Goal: Understand process/instructions: Learn how to perform a task or action

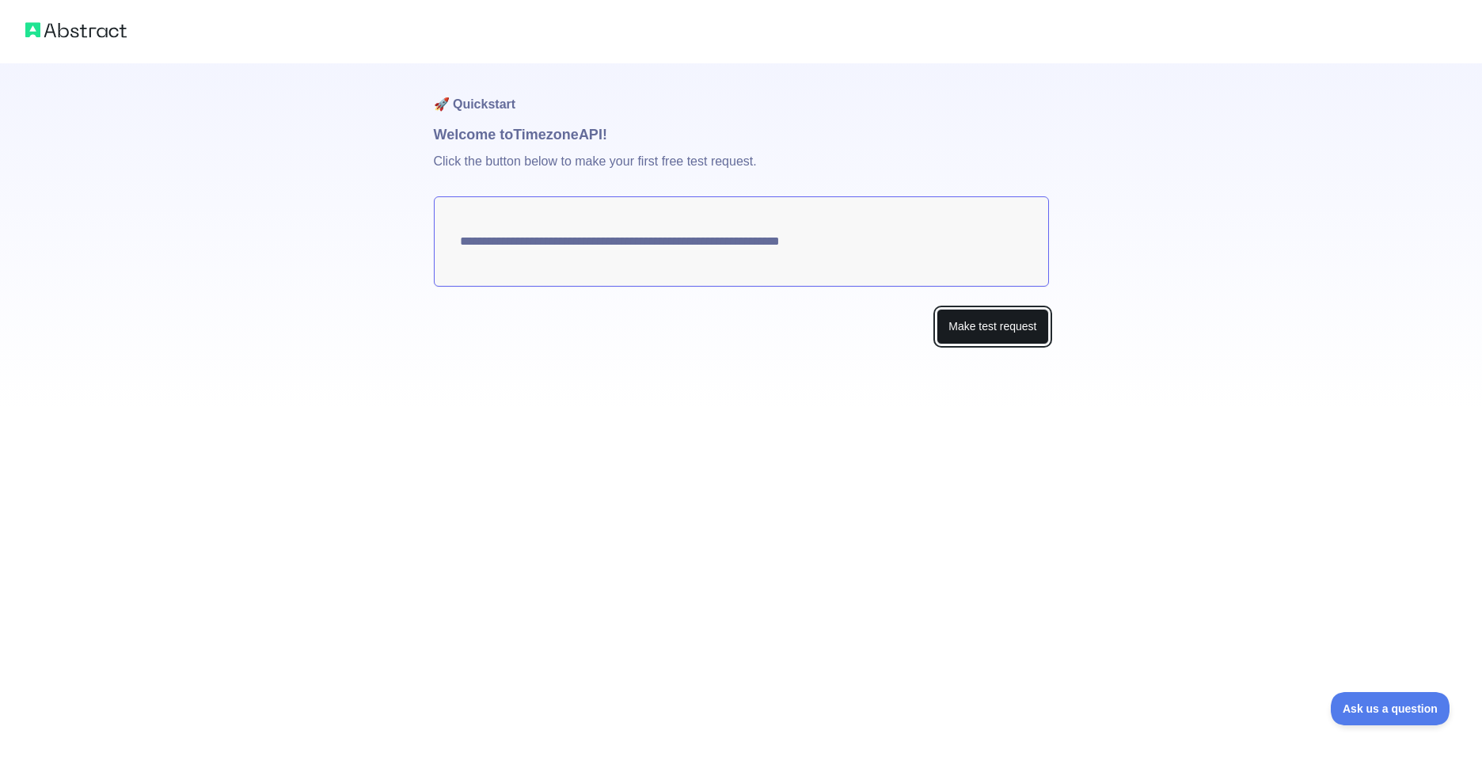
click at [958, 331] on button "Make test request" at bounding box center [992, 327] width 112 height 36
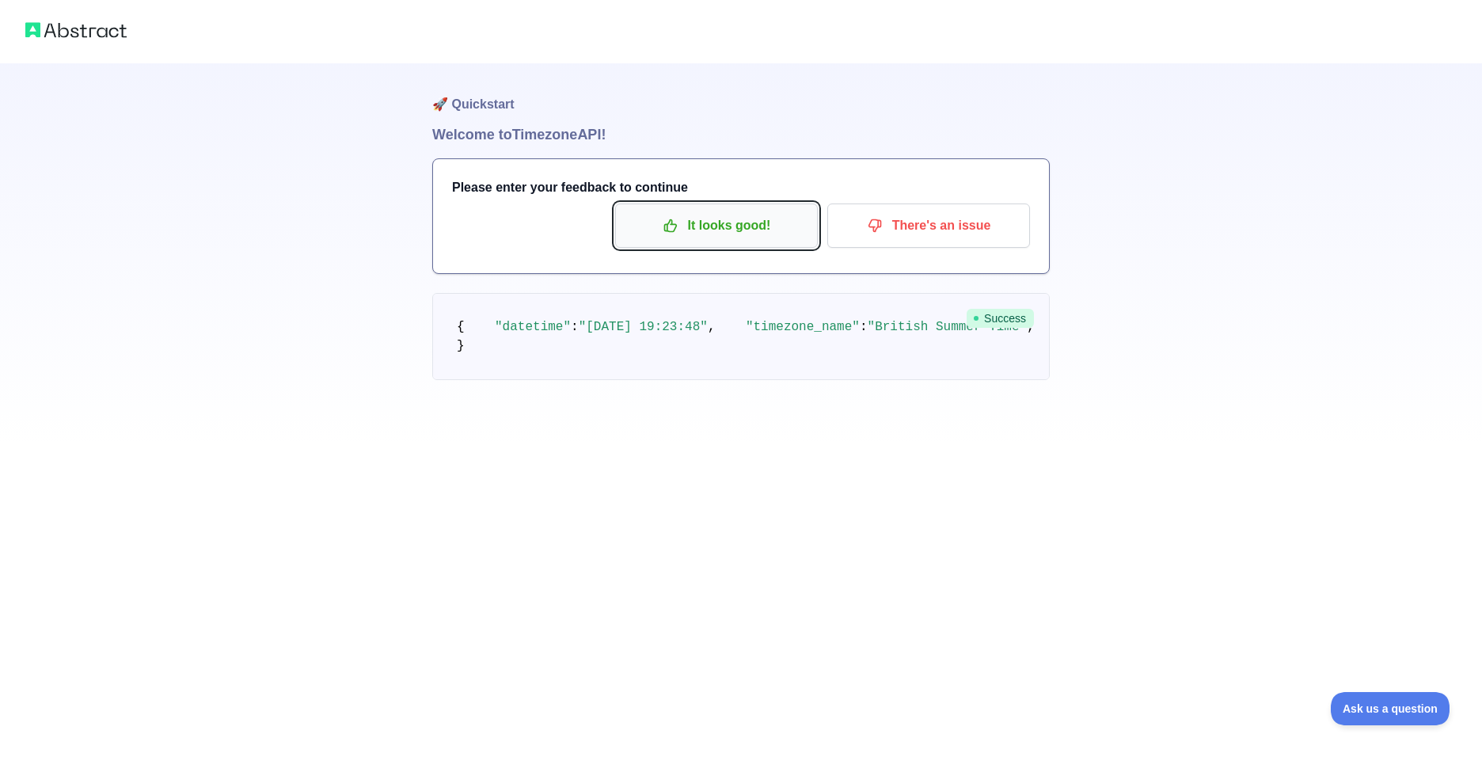
click at [717, 226] on p "It looks good!" at bounding box center [716, 225] width 179 height 27
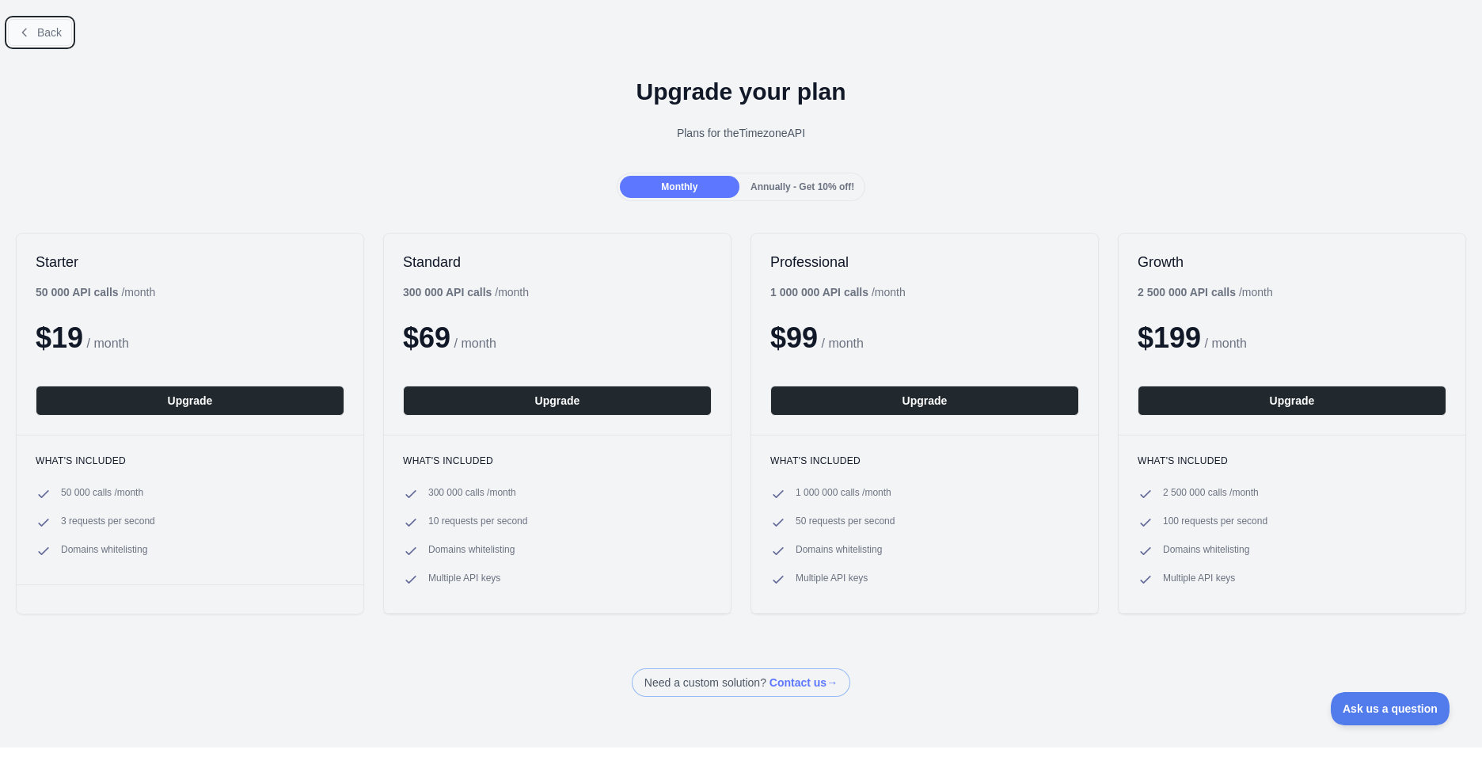
click at [9, 40] on button "Back" at bounding box center [40, 32] width 64 height 27
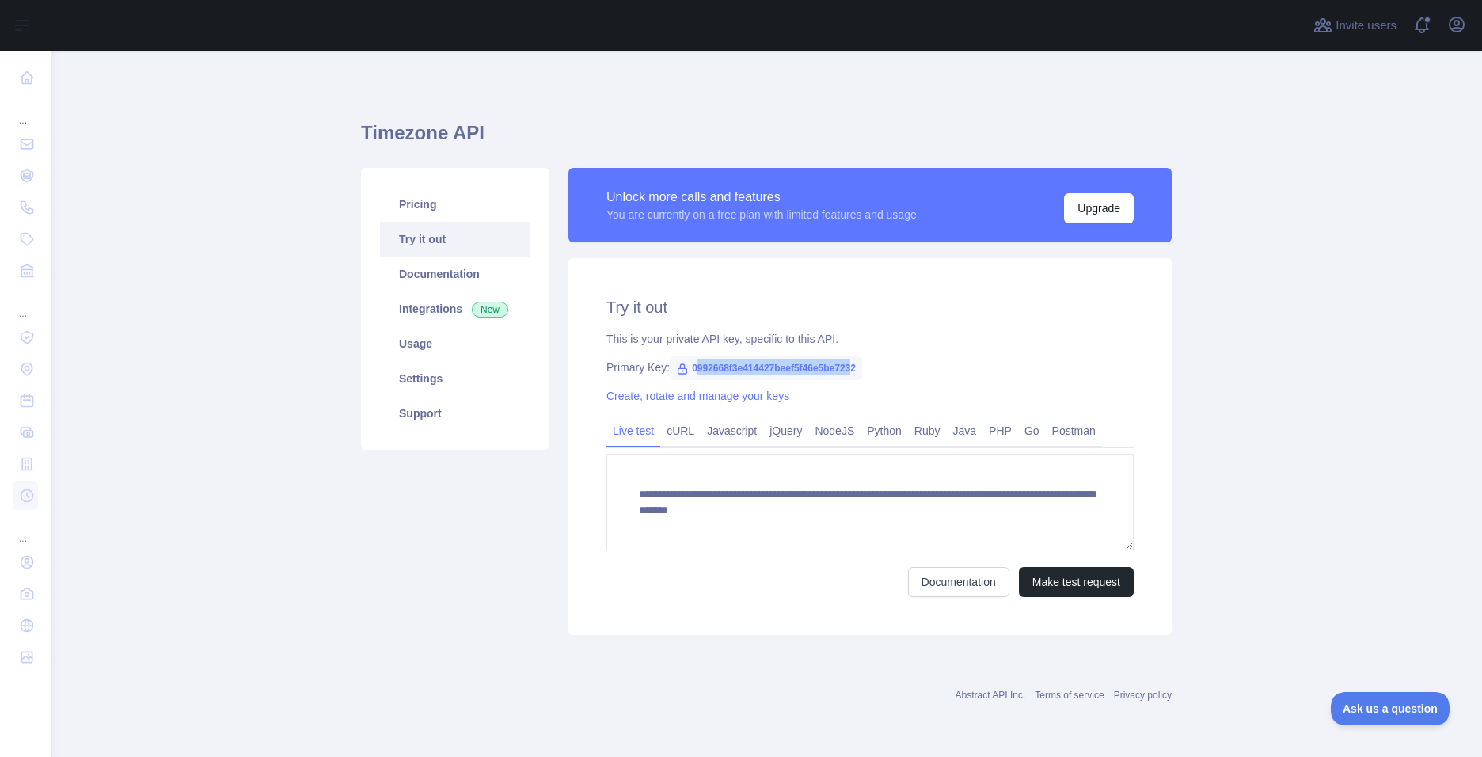
drag, startPoint x: 693, startPoint y: 370, endPoint x: 849, endPoint y: 367, distance: 156.7
click at [849, 367] on span "0992668f3e414427beef5f46e5be7232" at bounding box center [766, 368] width 192 height 24
click at [682, 436] on link "cURL" at bounding box center [680, 430] width 40 height 25
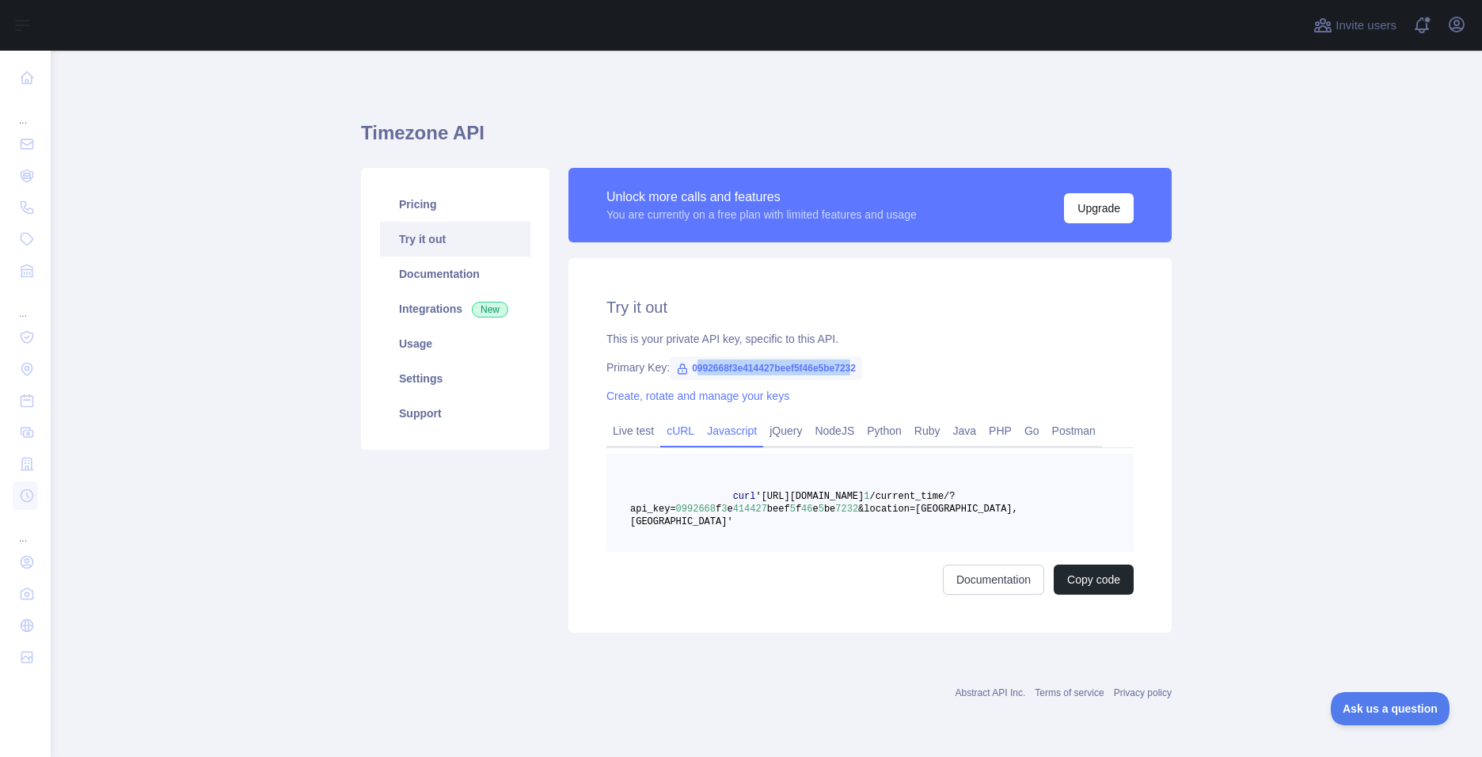
click at [716, 431] on link "Javascript" at bounding box center [732, 430] width 63 height 25
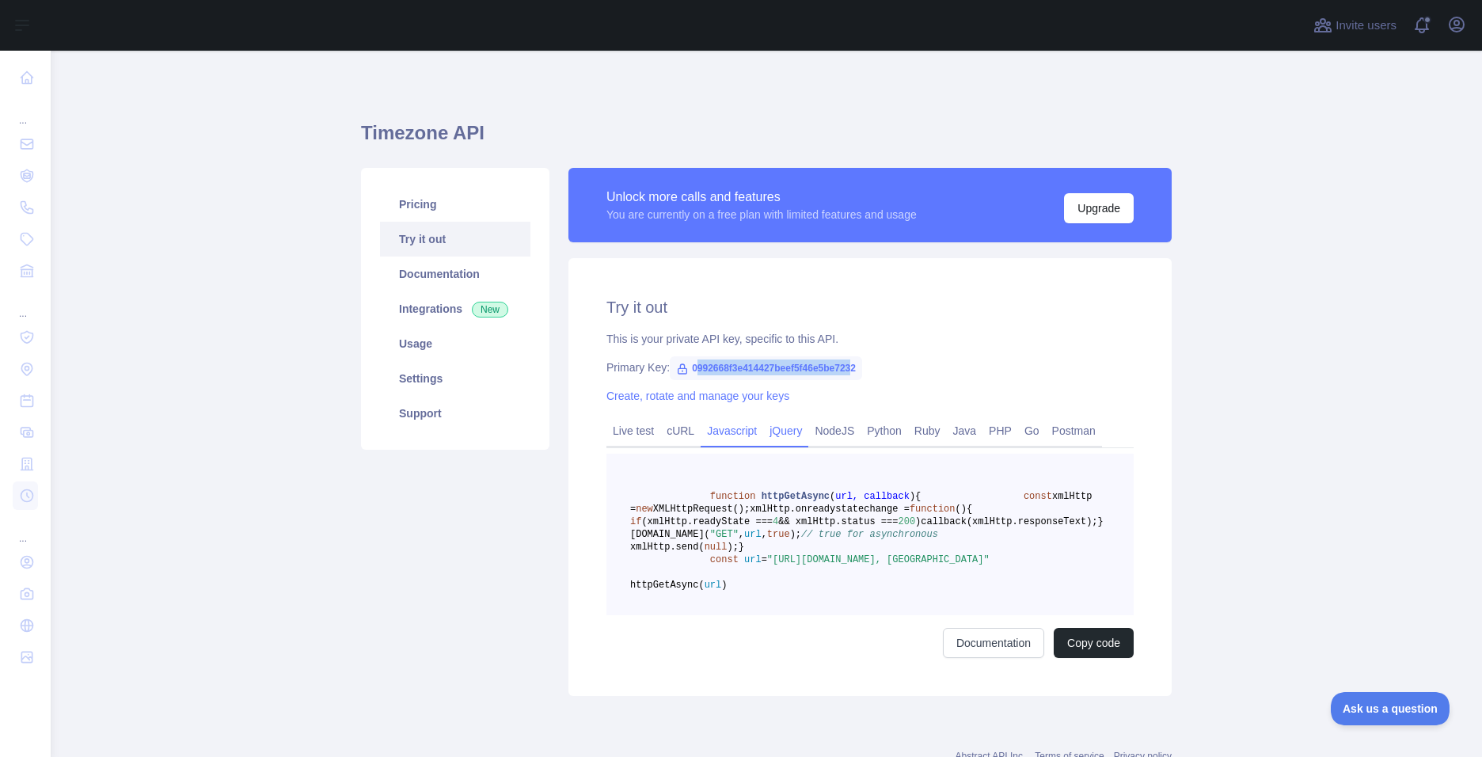
click at [773, 435] on link "jQuery" at bounding box center [785, 430] width 45 height 25
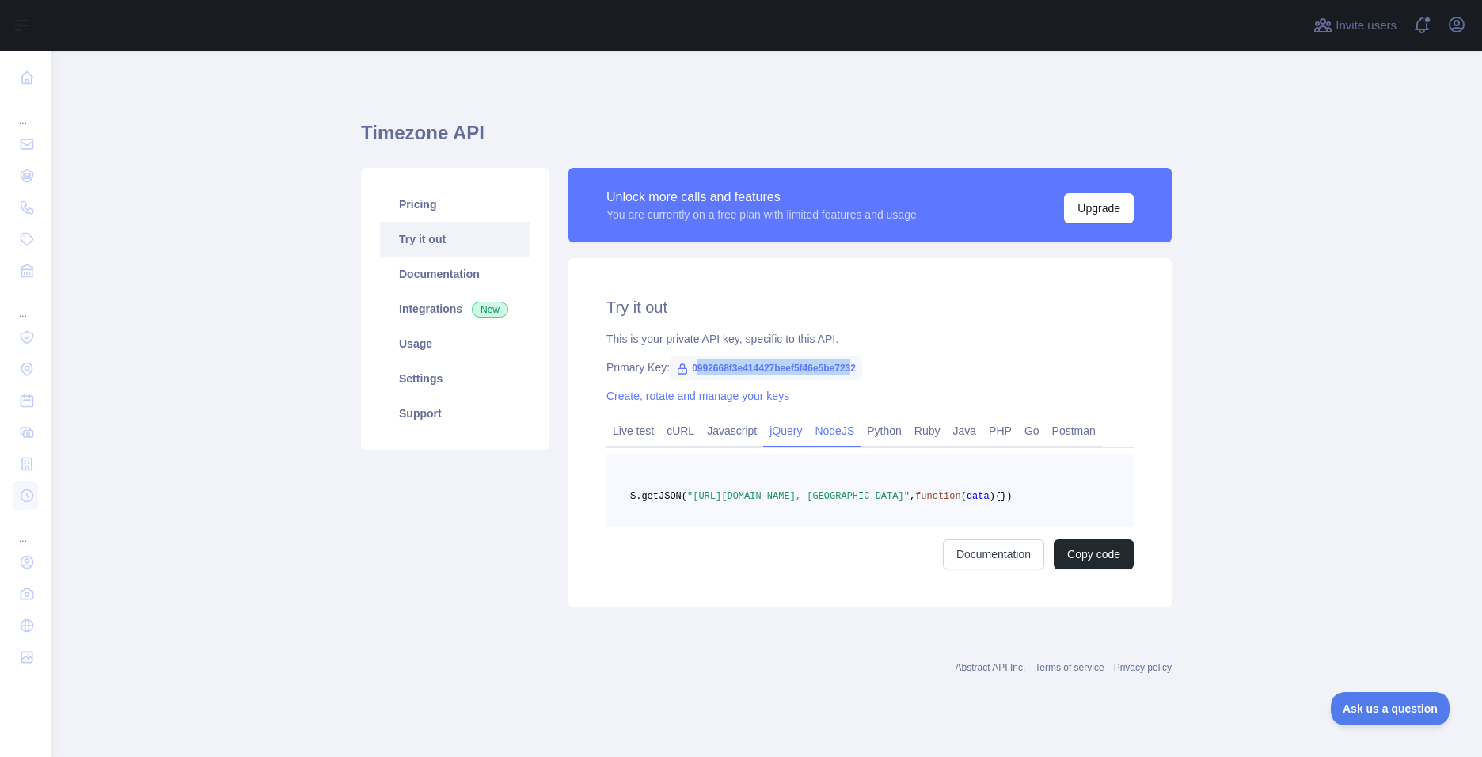
click at [822, 431] on link "NodeJS" at bounding box center [834, 430] width 52 height 25
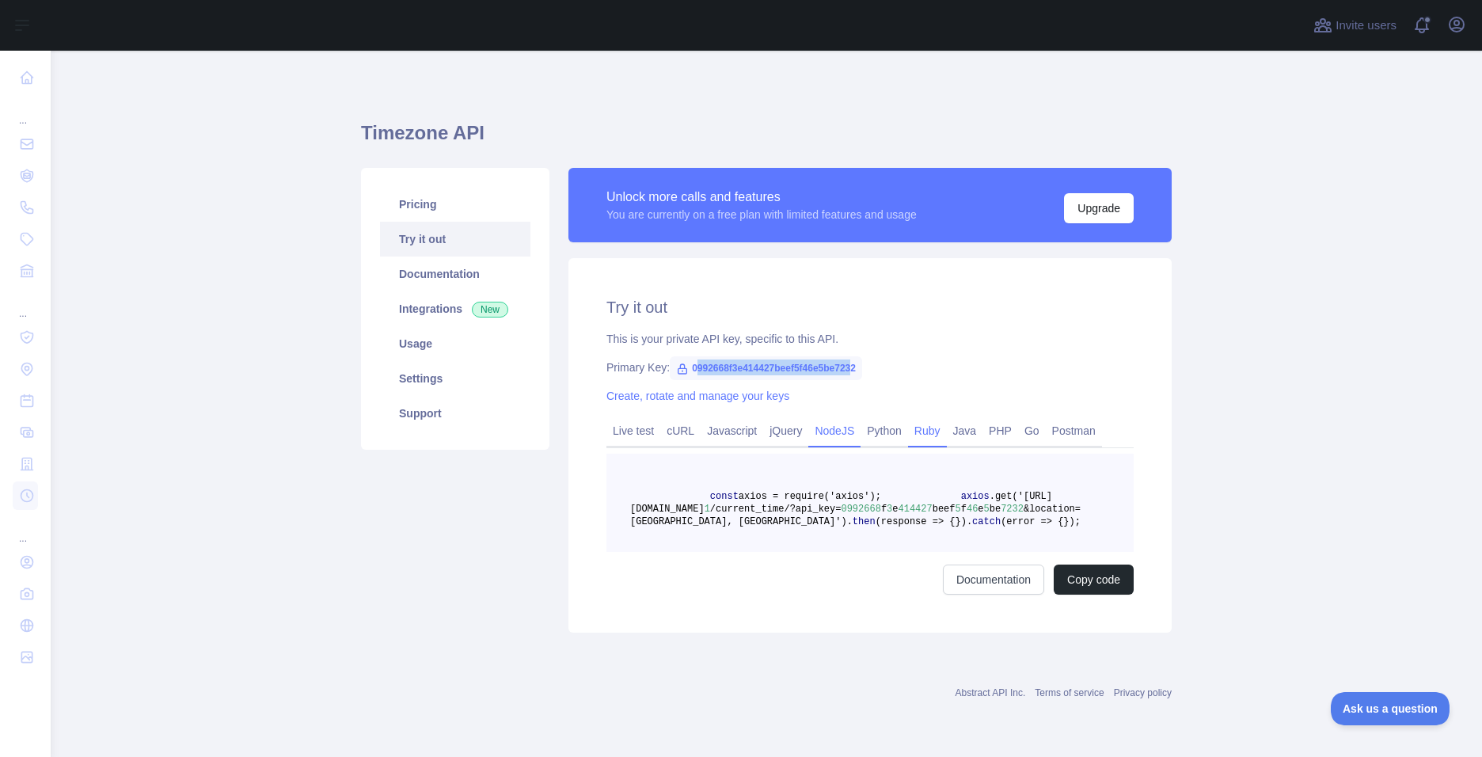
click at [913, 436] on link "Ruby" at bounding box center [927, 430] width 39 height 25
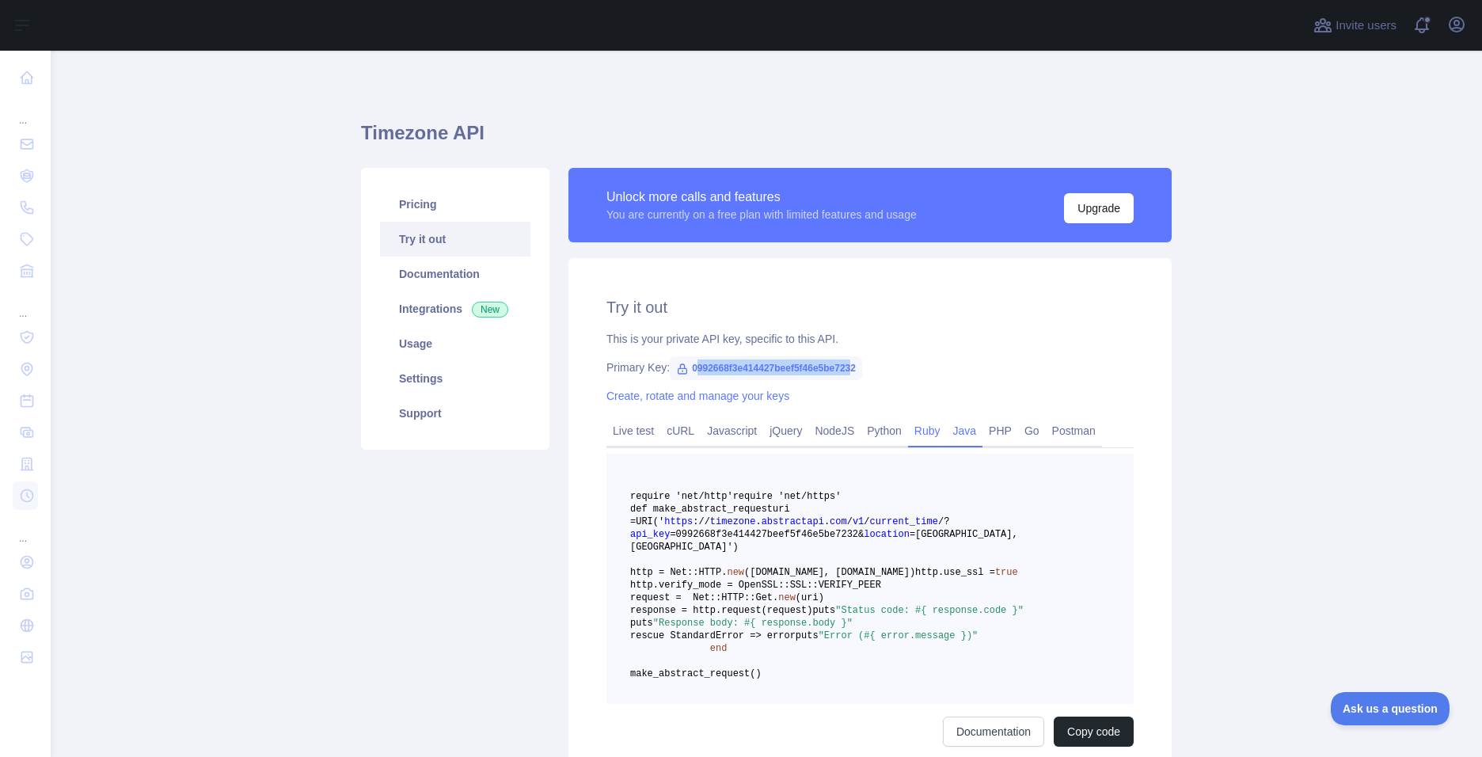
click at [957, 436] on link "Java" at bounding box center [965, 430] width 36 height 25
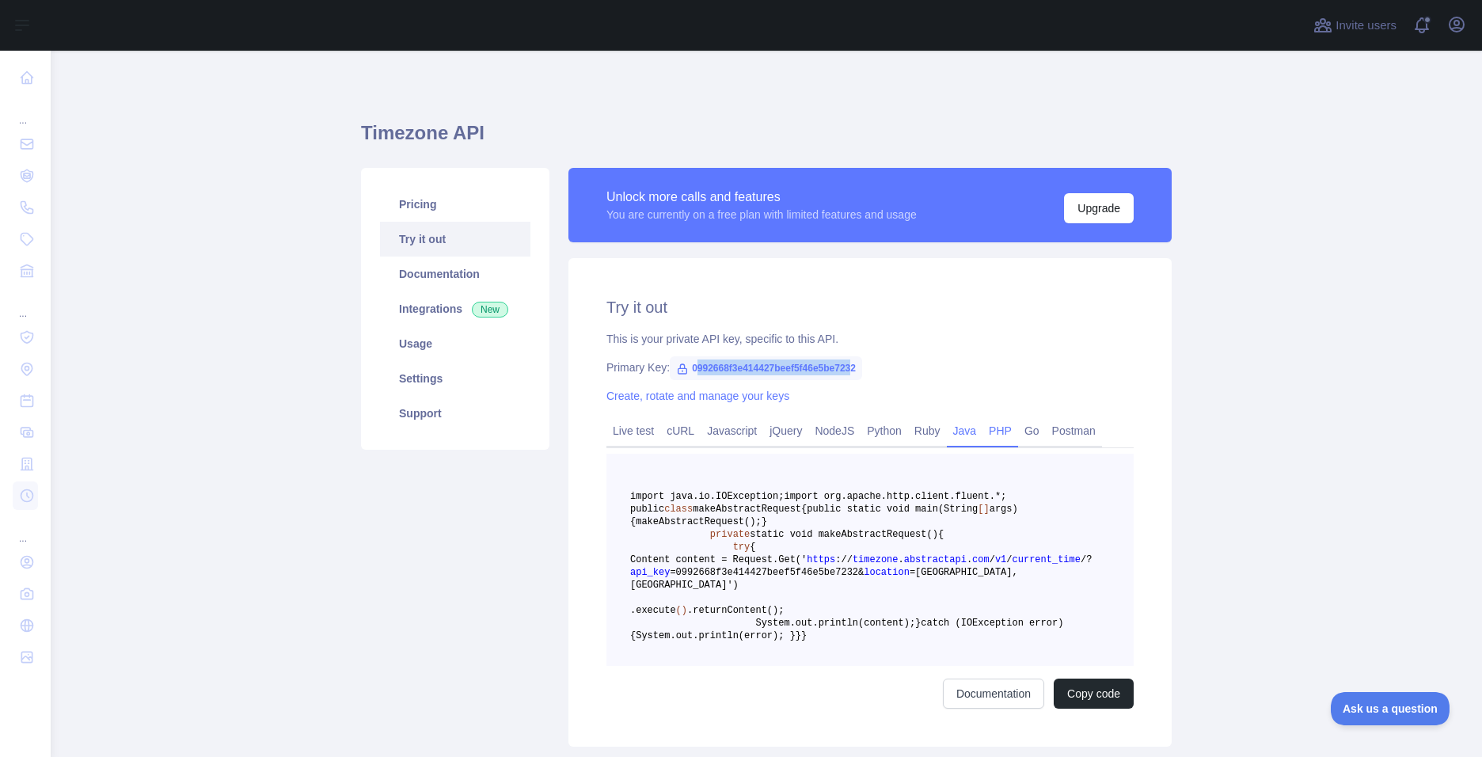
click at [982, 435] on link "PHP" at bounding box center [1000, 430] width 36 height 25
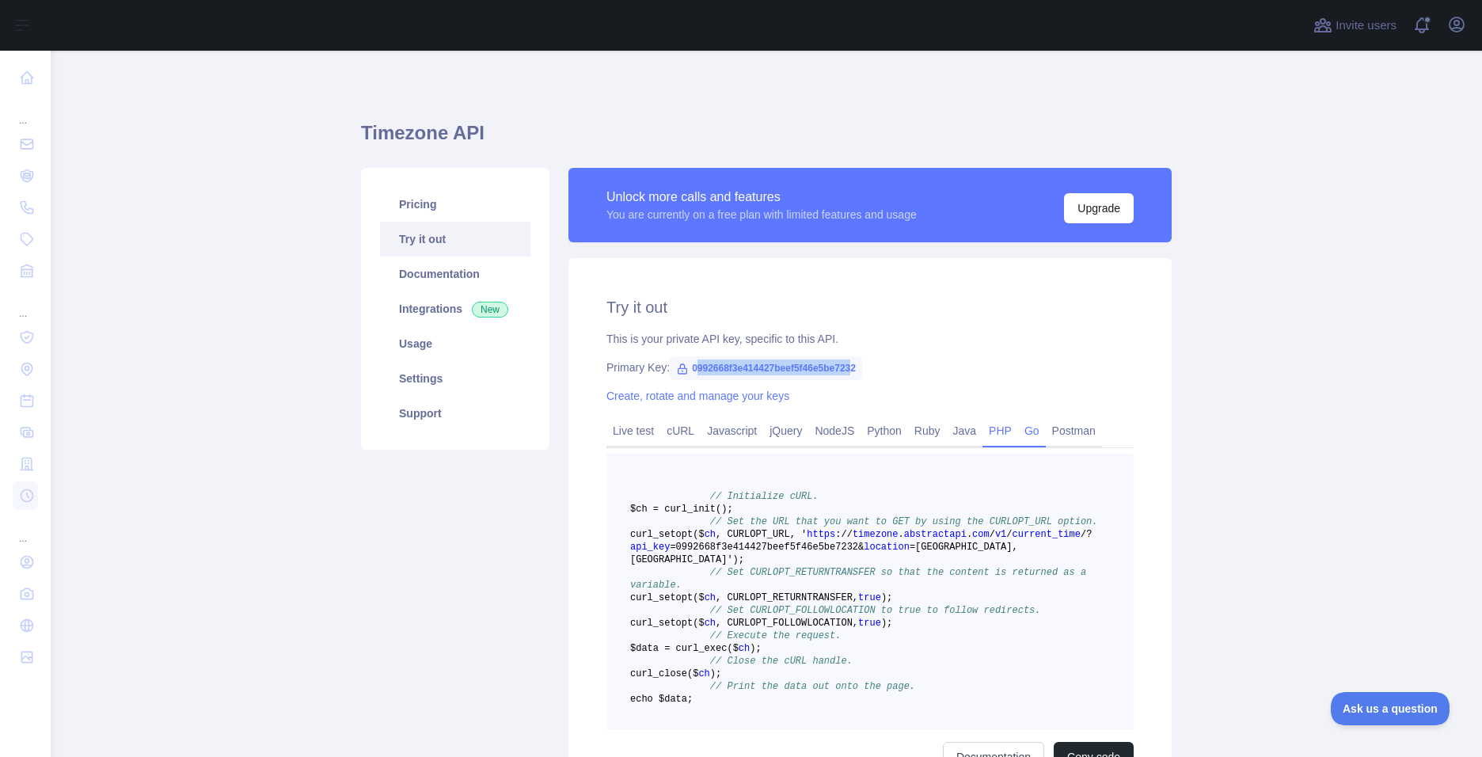
click at [1018, 435] on link "Go" at bounding box center [1032, 430] width 28 height 25
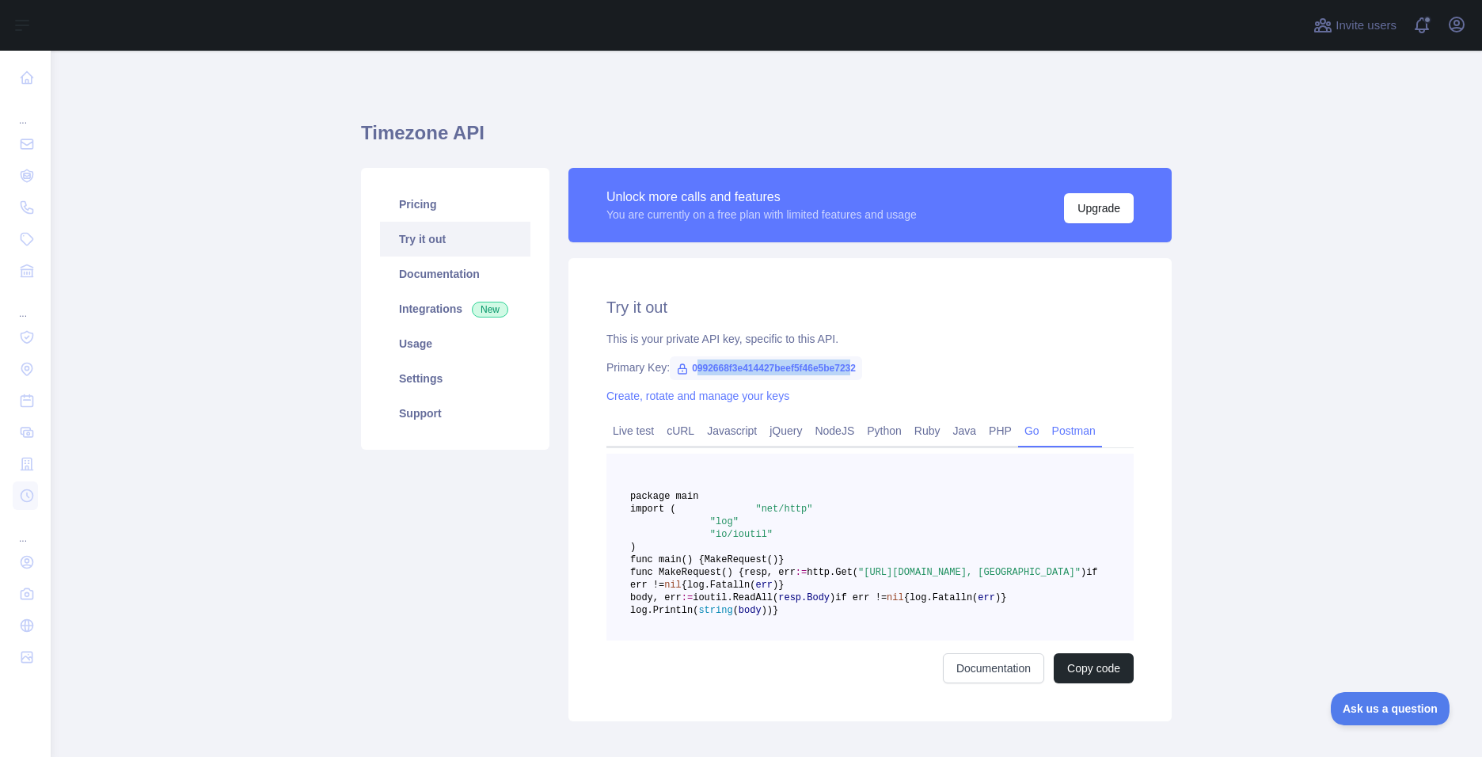
click at [1046, 437] on link "Postman" at bounding box center [1074, 430] width 56 height 25
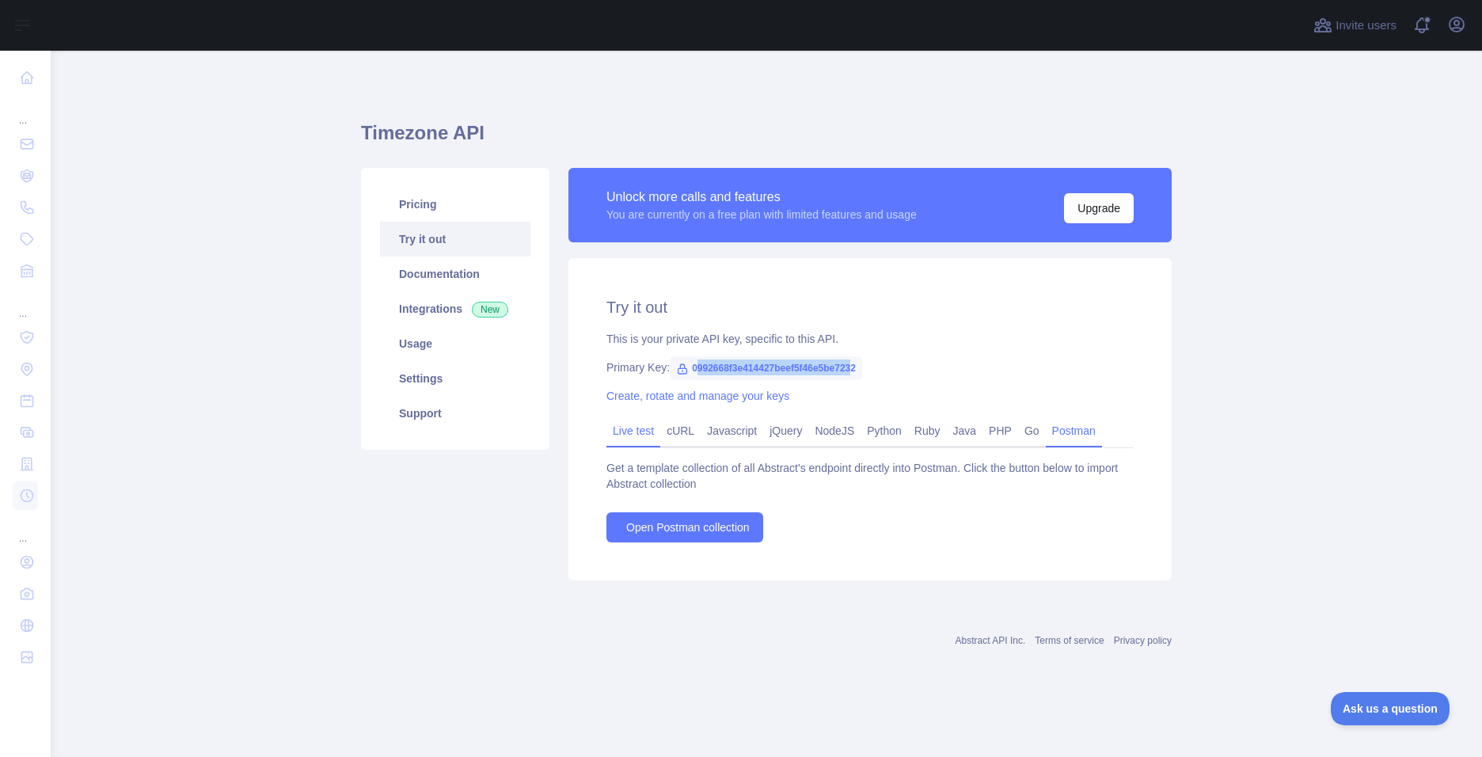
click at [644, 435] on link "Live test" at bounding box center [633, 430] width 54 height 25
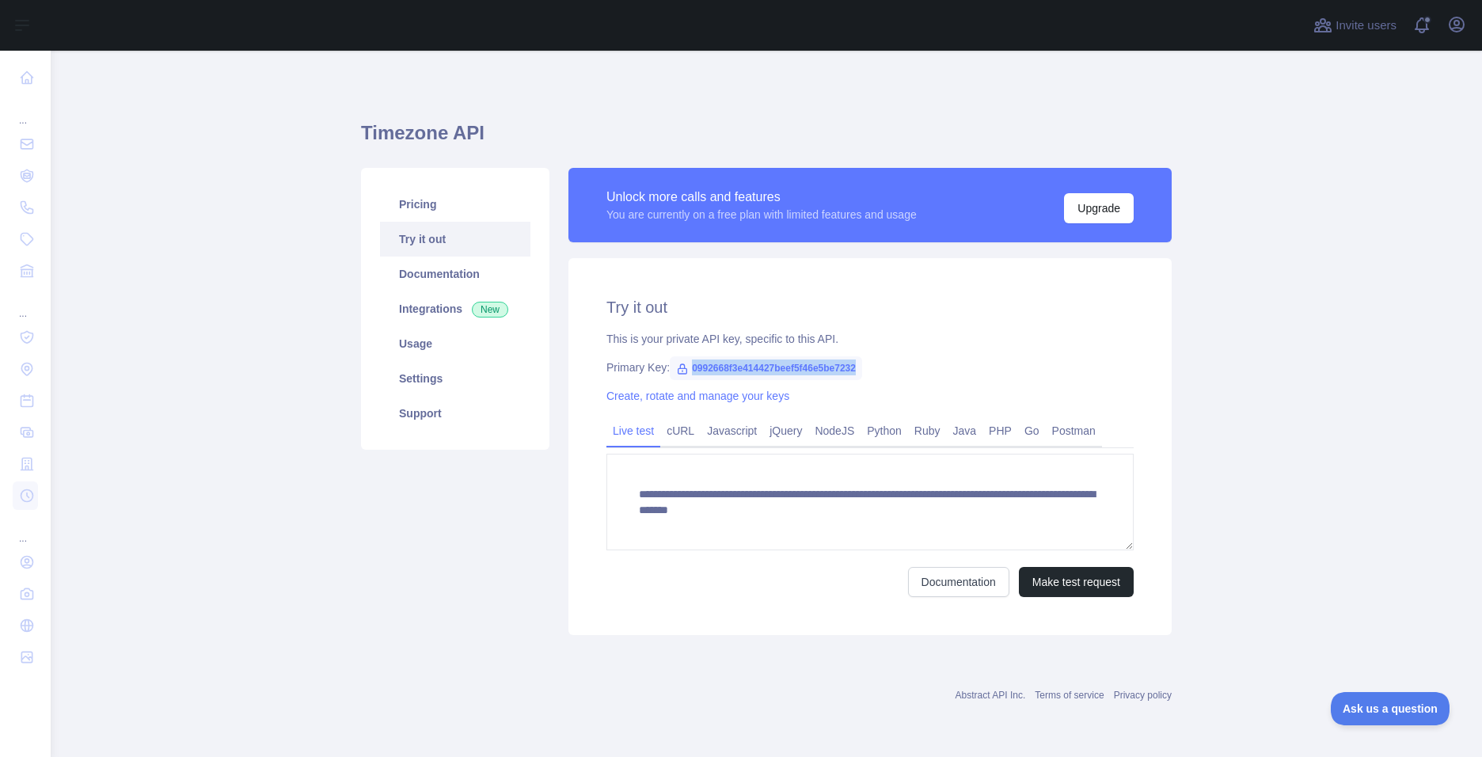
drag, startPoint x: 689, startPoint y: 370, endPoint x: 855, endPoint y: 376, distance: 165.5
click at [855, 376] on span "0992668f3e414427beef5f46e5be7232" at bounding box center [766, 368] width 192 height 24
copy span "0992668f3e414427beef5f46e5be7232"
click at [680, 439] on link "cURL" at bounding box center [680, 430] width 40 height 25
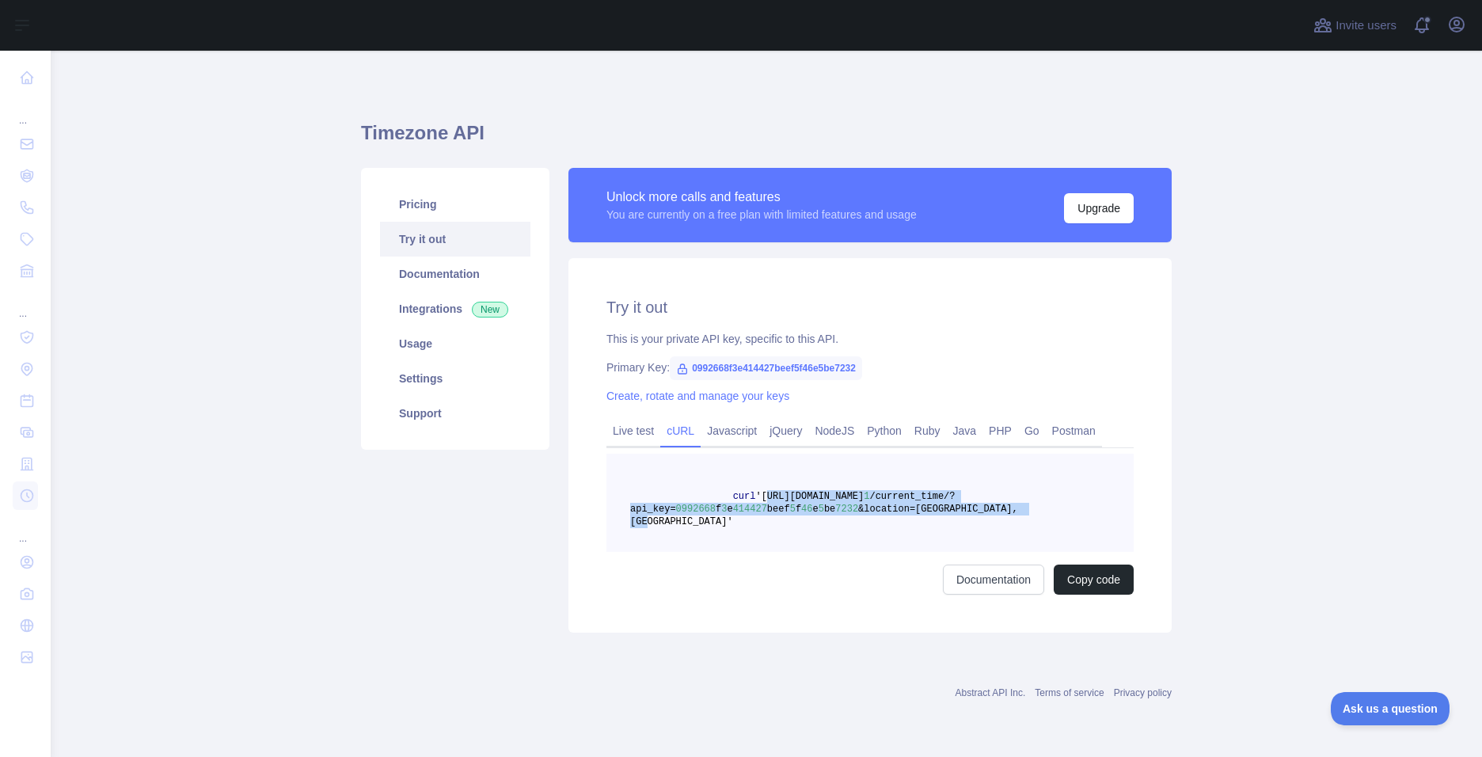
drag, startPoint x: 757, startPoint y: 496, endPoint x: 1004, endPoint y: 519, distance: 248.1
click at [1004, 519] on pre "curl '[URL][DOMAIN_NAME] 1 /current_time/?api_key= 0992668 f 3 e 414427 beef 5 …" at bounding box center [869, 503] width 527 height 98
copy span "[URL][DOMAIN_NAME] 1 /current_time/?api_key= 0992668 f 3 e 414427 beef 5 f 46 e…"
